Goal: Task Accomplishment & Management: Manage account settings

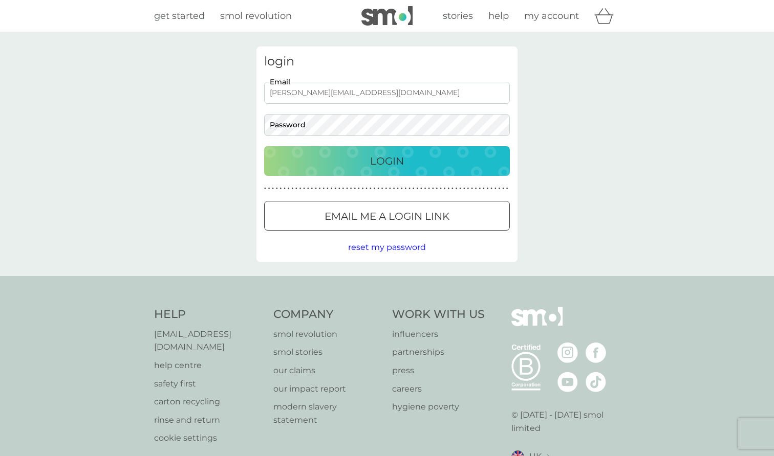
type input "[PERSON_NAME][EMAIL_ADDRESS][DOMAIN_NAME]"
click at [380, 155] on p "Login" at bounding box center [387, 161] width 34 height 16
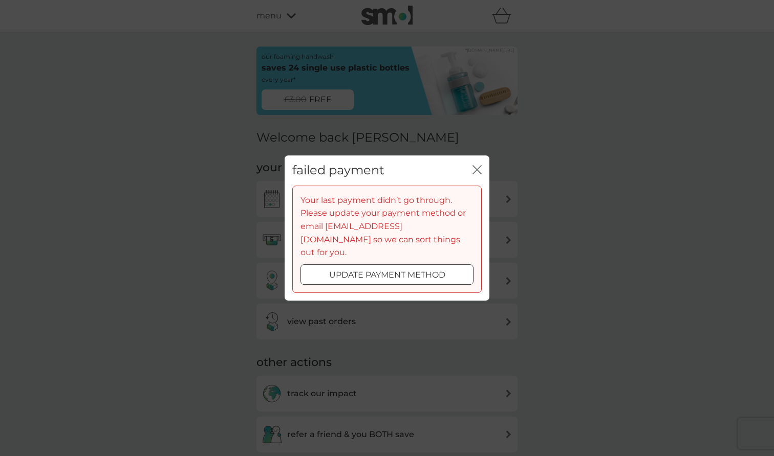
click at [390, 271] on div at bounding box center [386, 275] width 37 height 11
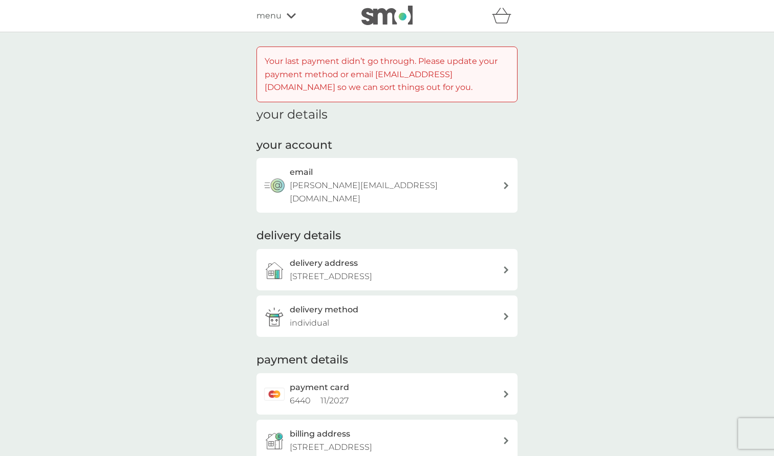
click at [359, 381] on div "payment card 6440 11 / 2027" at bounding box center [396, 394] width 213 height 26
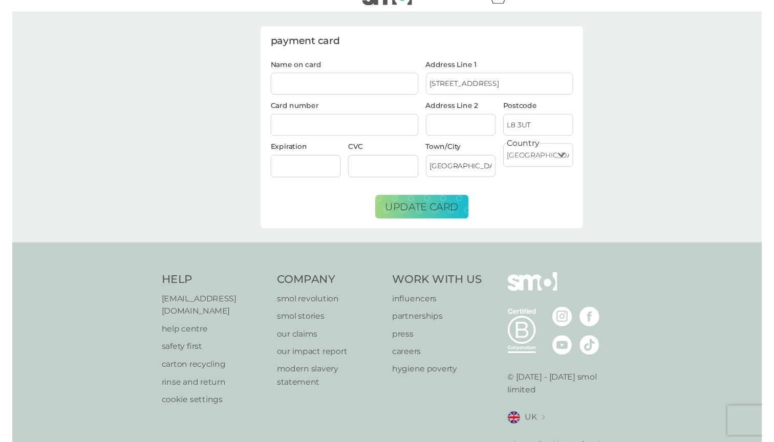
scroll to position [17, 0]
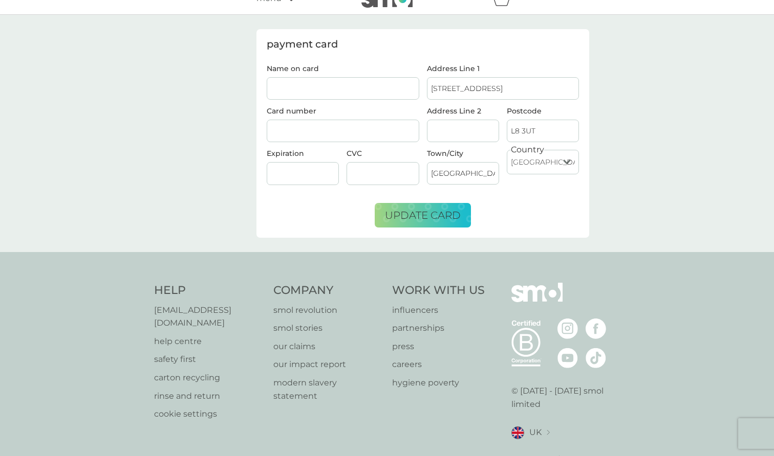
click at [304, 90] on input "Name on card" at bounding box center [343, 88] width 152 height 23
type input "Louis Tuckman"
click at [456, 89] on input "40 Madryn Street" at bounding box center [503, 88] width 152 height 23
type input "9 Croxteth Road"
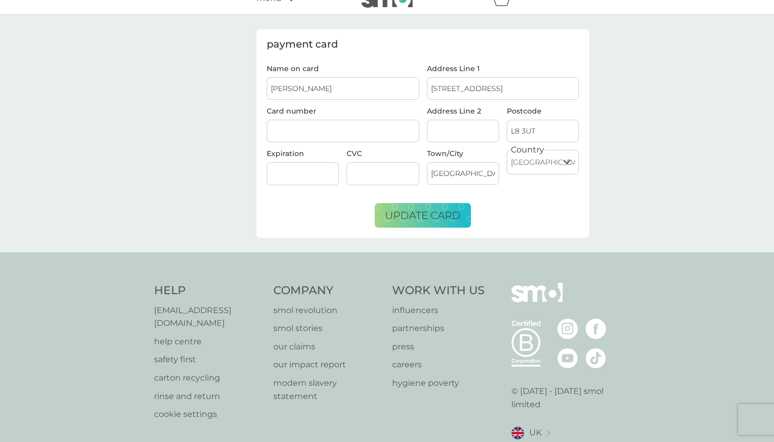
click at [530, 126] on input "L8 3UT" at bounding box center [543, 131] width 72 height 23
type input "L8 3SE"
click at [429, 216] on span "update card" at bounding box center [423, 215] width 76 height 12
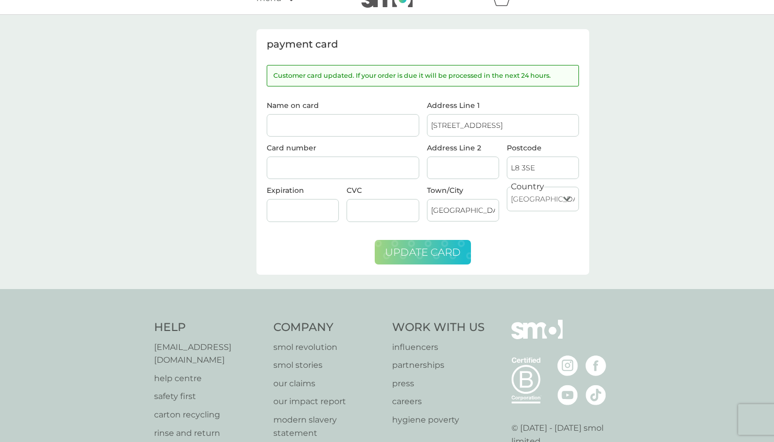
scroll to position [0, 0]
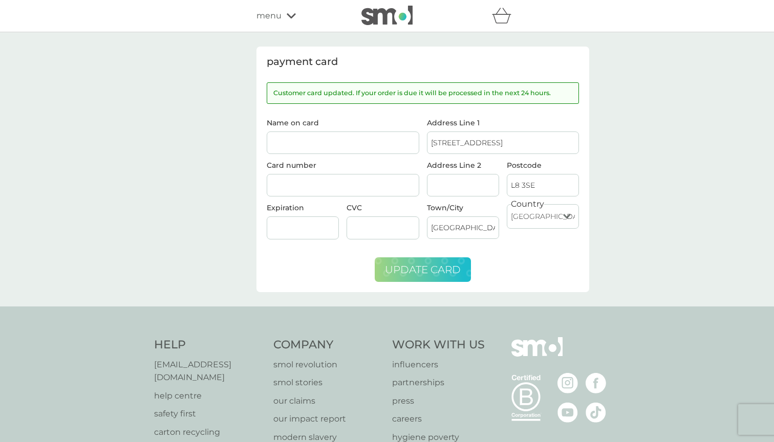
click at [389, 14] on img at bounding box center [386, 15] width 51 height 19
